Goal: Find specific page/section: Find specific page/section

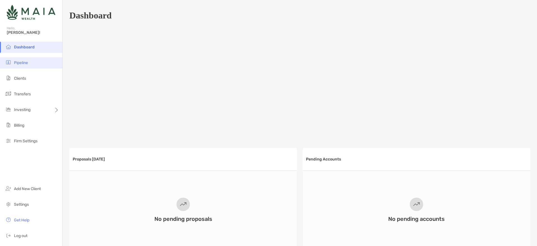
click at [32, 68] on li "Pipeline" at bounding box center [31, 62] width 62 height 11
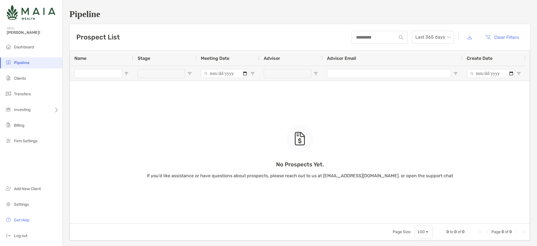
click at [12, 72] on ul "Dashboard Pipeline Clients Transfers Investing Billing Firm Settings" at bounding box center [31, 97] width 62 height 110
click at [12, 78] on li "Clients" at bounding box center [31, 78] width 62 height 11
